Goal: Task Accomplishment & Management: Use online tool/utility

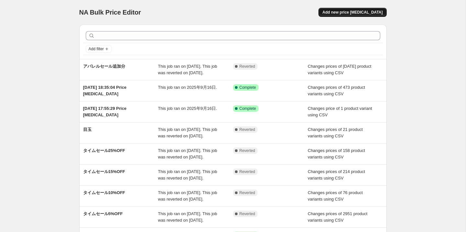
click at [340, 10] on span "Add new price change job" at bounding box center [352, 12] width 60 height 5
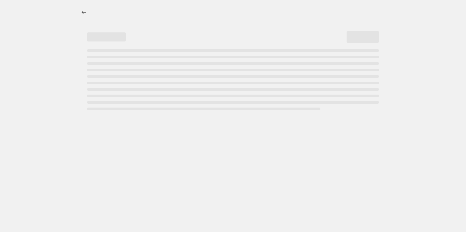
select select "percentage"
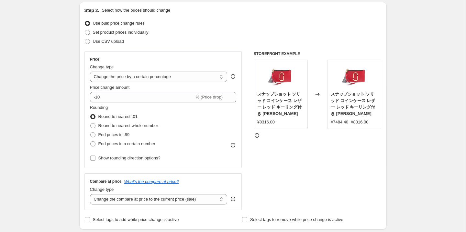
scroll to position [56, 0]
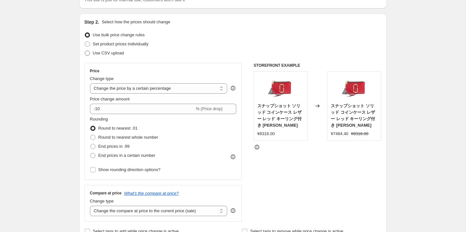
click at [104, 49] on label "Use CSV upload" at bounding box center [103, 53] width 39 height 9
click at [85, 50] on input "Use CSV upload" at bounding box center [85, 50] width 0 height 0
radio input "true"
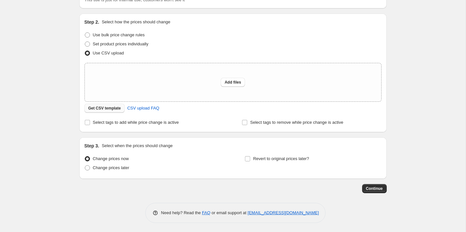
click at [110, 108] on span "Get CSV template" at bounding box center [104, 107] width 33 height 5
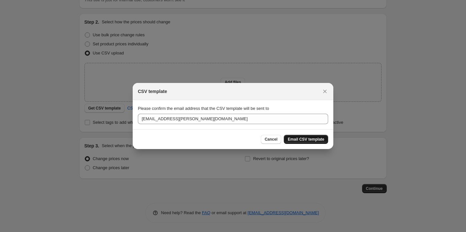
click at [300, 141] on span "Email CSV template" at bounding box center [306, 138] width 37 height 5
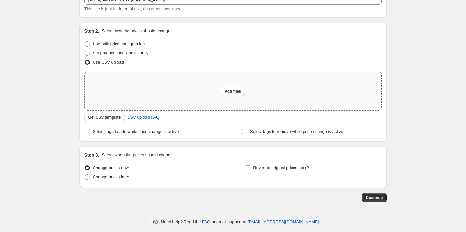
scroll to position [46, 0]
click at [97, 120] on span "Get CSV template" at bounding box center [104, 117] width 33 height 5
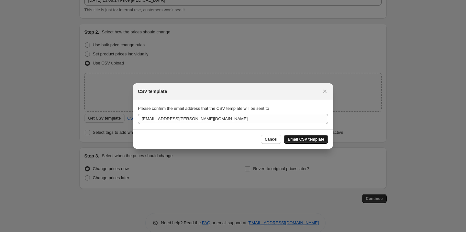
click at [300, 137] on span "Email CSV template" at bounding box center [306, 138] width 37 height 5
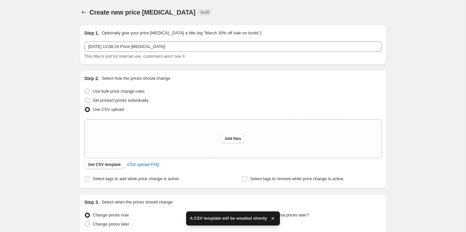
scroll to position [46, 0]
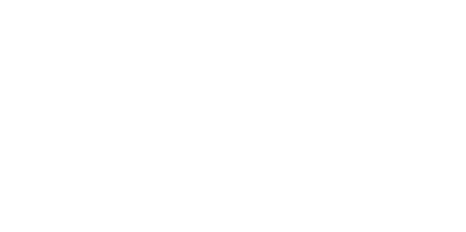
select select "percentage"
